Goal: Check status: Check status

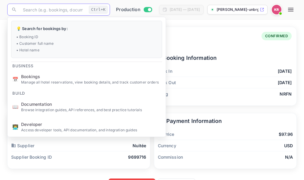
click at [293, 10] on icon "button" at bounding box center [290, 10] width 5 height 4
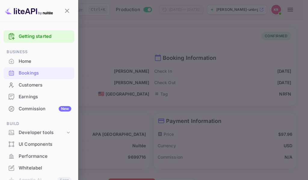
click at [31, 75] on div "Bookings" at bounding box center [45, 73] width 53 height 7
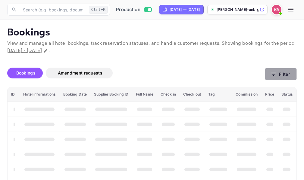
click at [272, 76] on icon "button" at bounding box center [273, 74] width 6 height 6
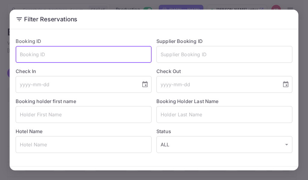
click at [28, 52] on input "text" at bounding box center [84, 54] width 136 height 17
paste input "6GGza8493"
click at [20, 55] on input "6GGza8493" at bounding box center [84, 54] width 136 height 17
click at [52, 56] on input "6GGza8493" at bounding box center [84, 54] width 136 height 17
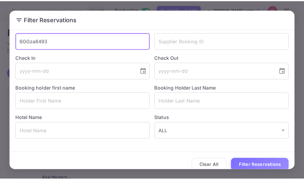
scroll to position [21, 0]
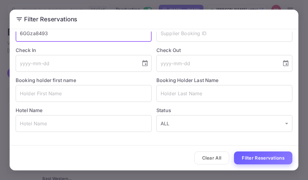
type input "6GGza8493"
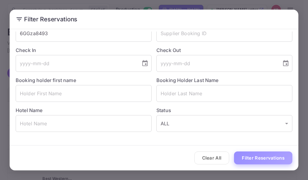
click at [262, 160] on button "Filter Reservations" at bounding box center [263, 158] width 58 height 13
click at [252, 5] on div "Filter Reservations Booking ID 6GGza8493 ​ Supplier Booking ID ​ Check In ​ Che…" at bounding box center [154, 90] width 308 height 180
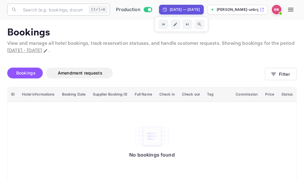
click at [30, 9] on input "text" at bounding box center [52, 10] width 67 height 12
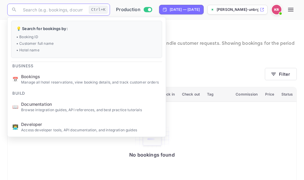
paste input "6GGza8493"
type input "6GGza8493"
